Goal: Information Seeking & Learning: Learn about a topic

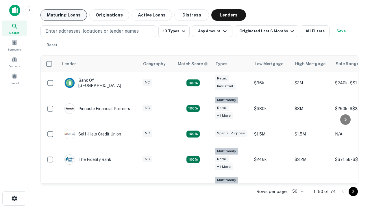
click at [64, 15] on button "Maturing Loans" at bounding box center [63, 15] width 47 height 12
